Goal: Information Seeking & Learning: Stay updated

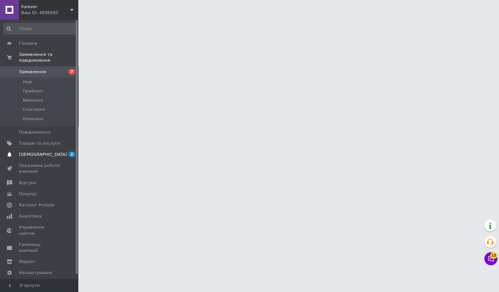
click at [56, 154] on span "[DEMOGRAPHIC_DATA]" at bounding box center [39, 154] width 41 height 6
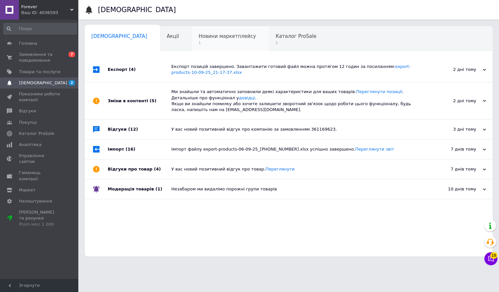
click at [199, 37] on span "Новини маркетплейсу" at bounding box center [226, 36] width 57 height 6
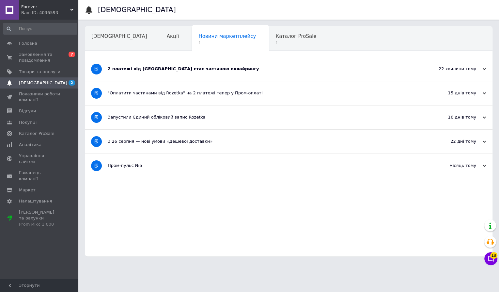
click at [213, 65] on div "2 платежі від [GEOGRAPHIC_DATA] стає частиною еквайрингу" at bounding box center [264, 69] width 313 height 24
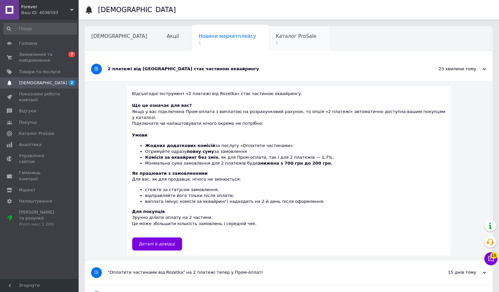
click at [275, 43] on span "1" at bounding box center [295, 42] width 41 height 5
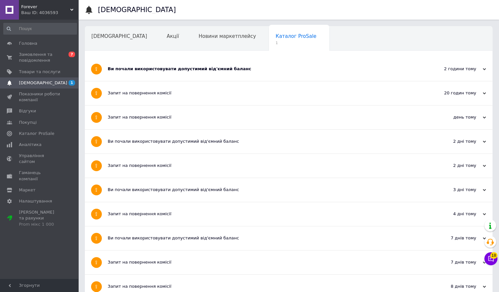
click at [234, 73] on div "Ви почали використовувати допустимий від'ємний баланс" at bounding box center [264, 69] width 313 height 24
